Goal: Task Accomplishment & Management: Complete application form

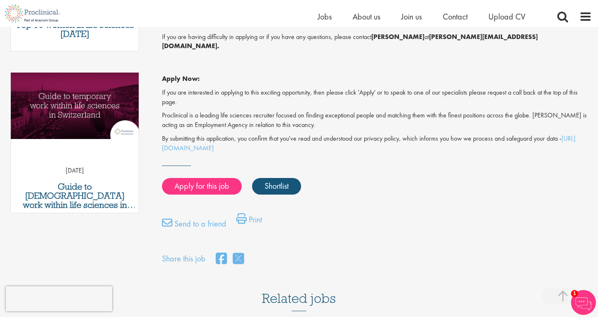
scroll to position [393, 0]
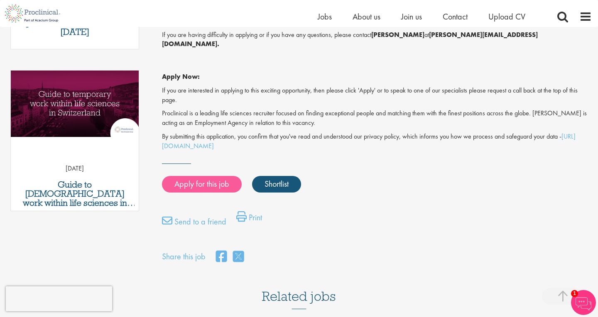
click at [196, 176] on link "Apply for this job" at bounding box center [202, 184] width 80 height 17
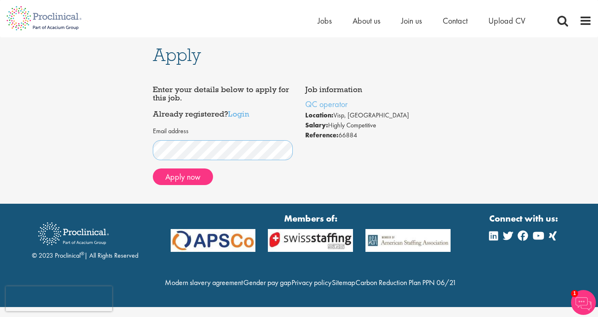
click at [150, 145] on div "Apply Job information QC operator Location: Visp, Switzerland Salary: Highly Co…" at bounding box center [299, 120] width 305 height 166
click at [182, 176] on button "Apply now" at bounding box center [183, 177] width 60 height 17
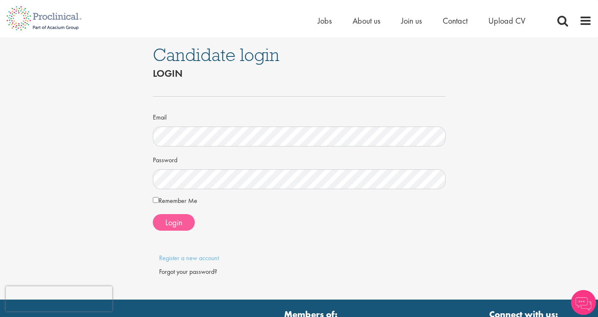
click at [179, 220] on span "Login" at bounding box center [173, 222] width 17 height 11
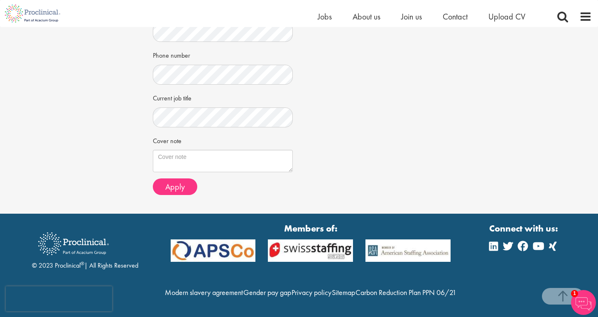
scroll to position [265, 0]
click at [177, 181] on span "Apply" at bounding box center [175, 186] width 20 height 11
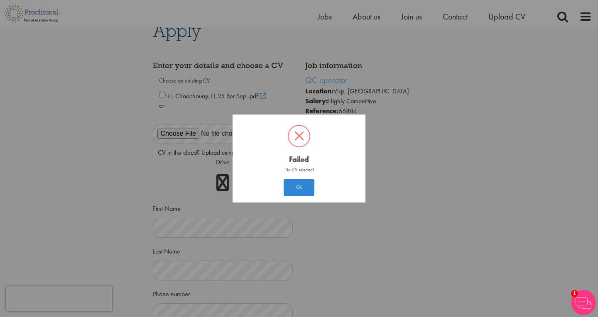
scroll to position [4, 0]
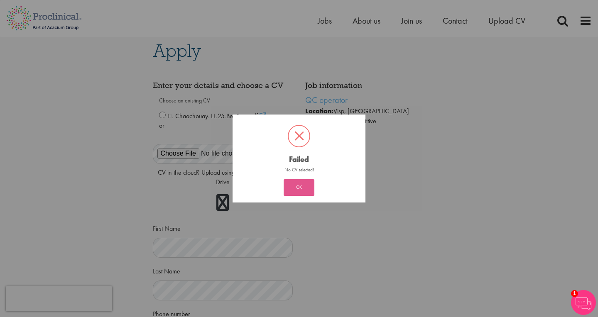
click at [301, 189] on button "OK" at bounding box center [299, 187] width 31 height 17
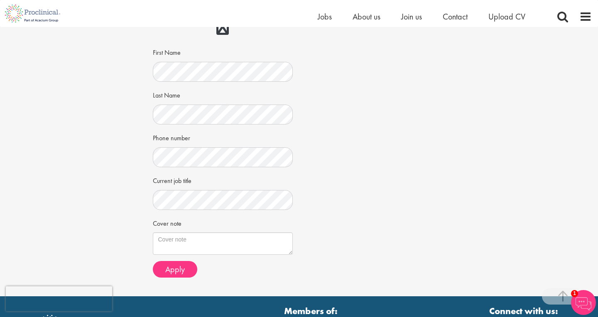
scroll to position [186, 0]
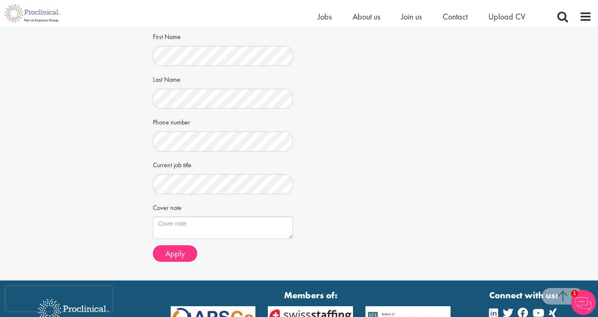
click at [136, 163] on div "Apply Job information QC operator Location: Visp, Switzerland Salary: Highly Co…" at bounding box center [299, 60] width 610 height 439
click at [181, 252] on span "Apply" at bounding box center [175, 253] width 20 height 11
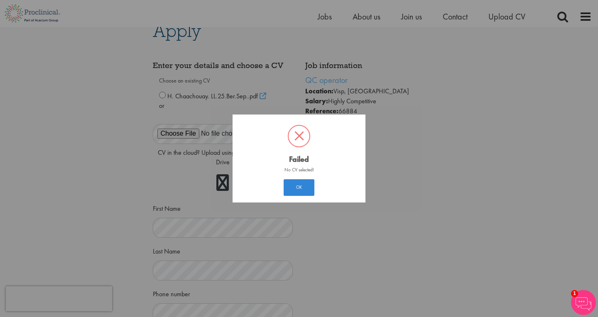
scroll to position [4, 0]
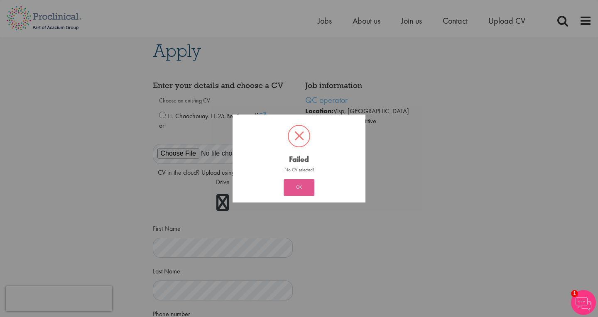
click at [302, 191] on button "OK" at bounding box center [299, 187] width 31 height 17
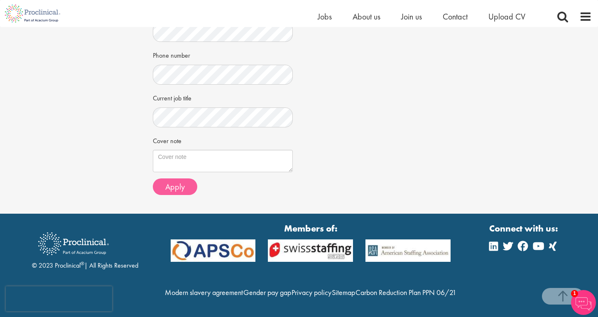
scroll to position [266, 0]
click at [174, 181] on span "Apply" at bounding box center [175, 186] width 20 height 11
